Goal: Understand process/instructions

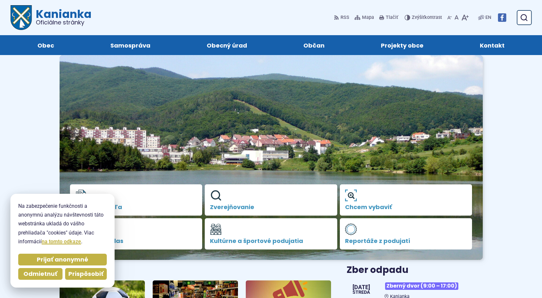
click at [86, 275] on span "Prispôsobiť" at bounding box center [85, 273] width 35 height 7
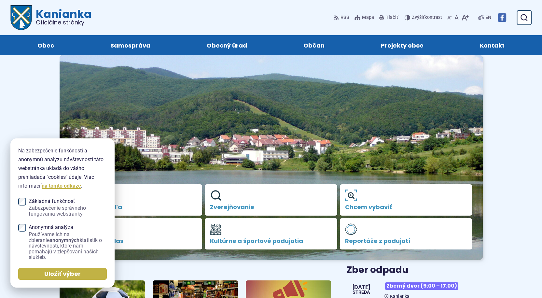
drag, startPoint x: 22, startPoint y: 78, endPoint x: 22, endPoint y: 88, distance: 9.8
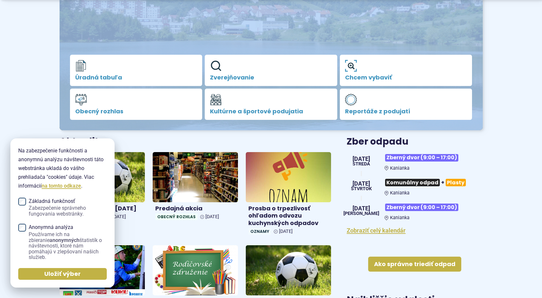
scroll to position [163, 0]
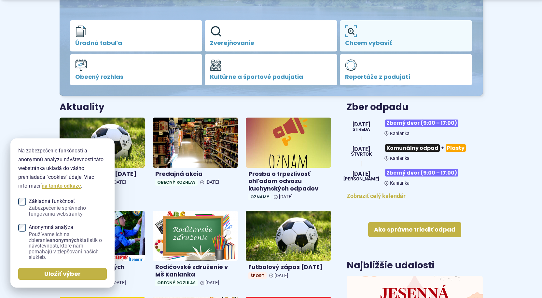
click at [371, 44] on span "Chcem vybaviť" at bounding box center [406, 43] width 122 height 7
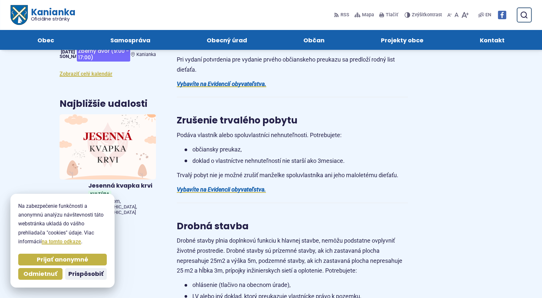
scroll to position [228, 0]
